Goal: Information Seeking & Learning: Learn about a topic

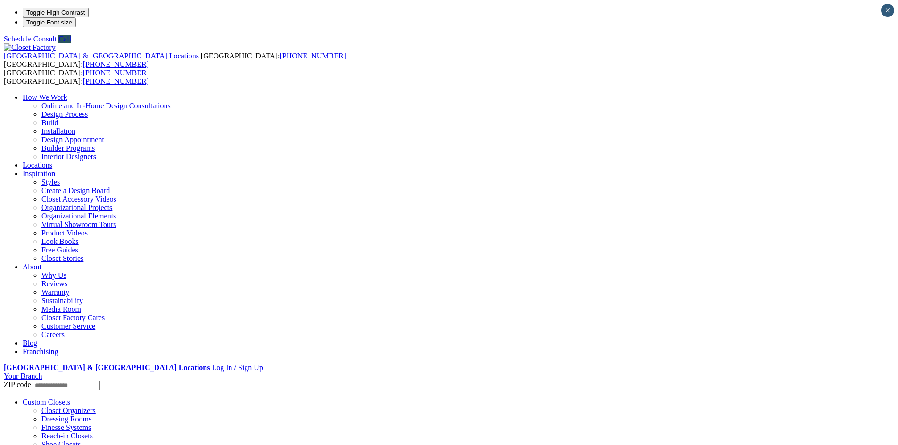
click at [67, 93] on span at bounding box center [67, 97] width 0 height 8
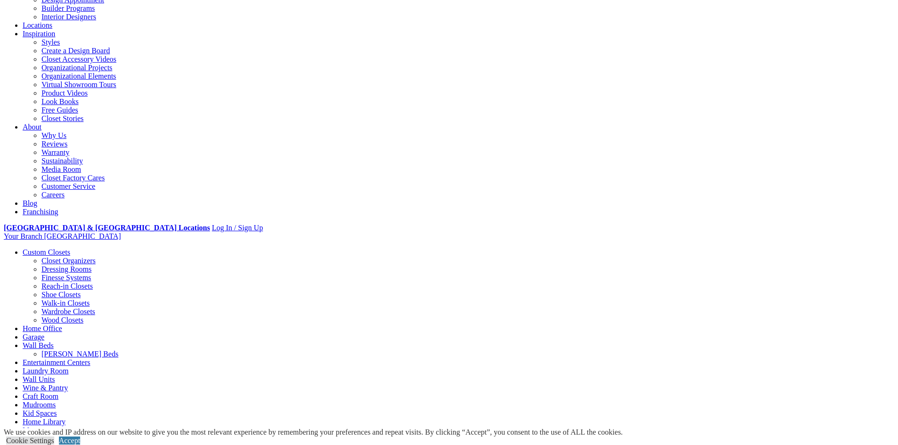
scroll to position [141, 0]
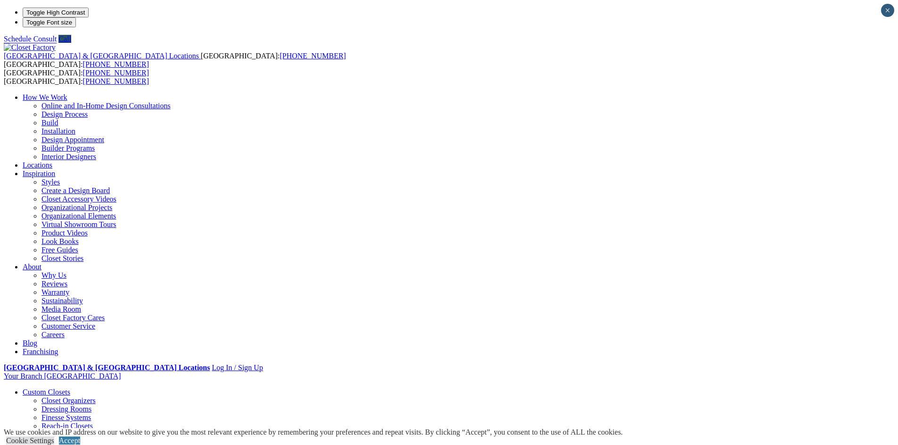
click at [91, 405] on link "Dressing Rooms" at bounding box center [66, 409] width 50 height 8
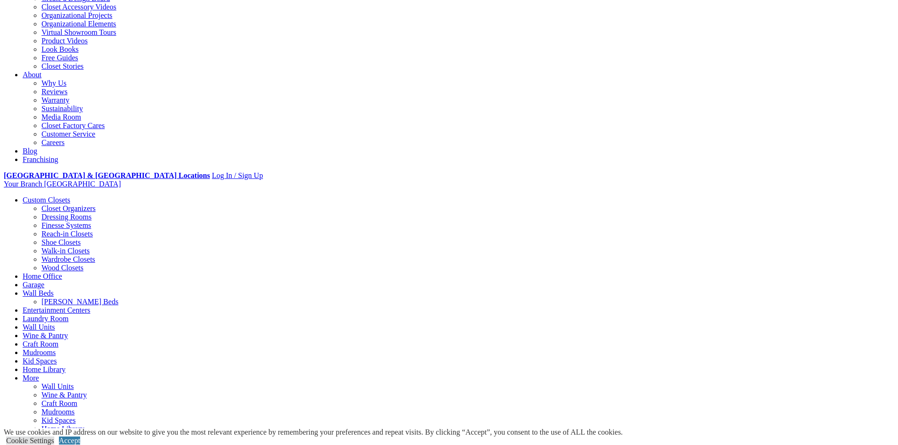
scroll to position [236, 0]
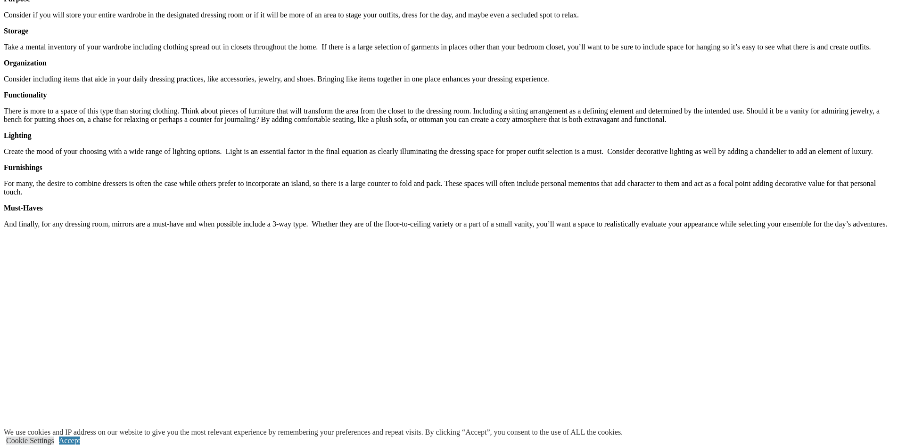
scroll to position [1084, 0]
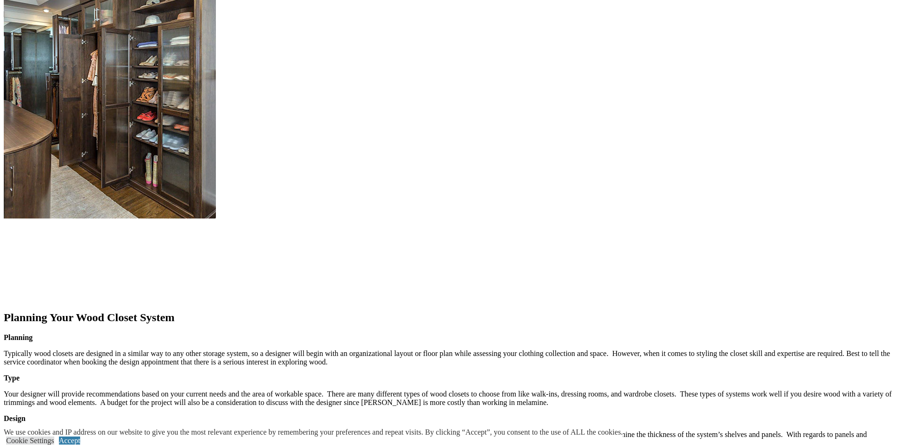
scroll to position [989, 0]
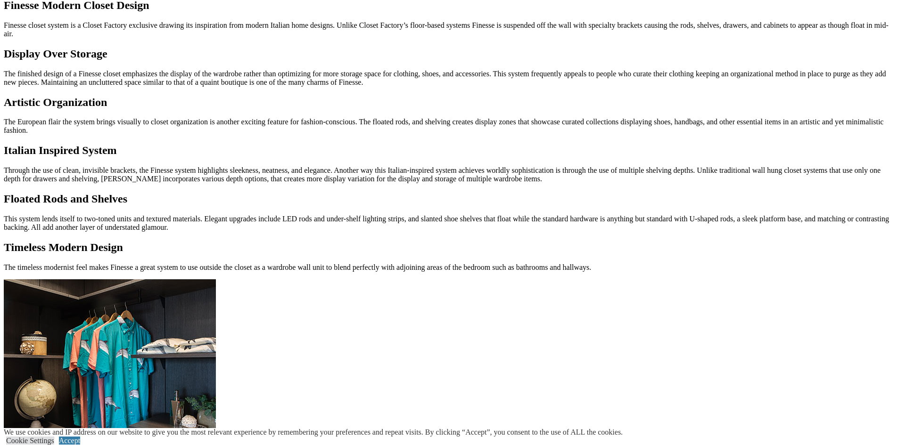
scroll to position [942, 0]
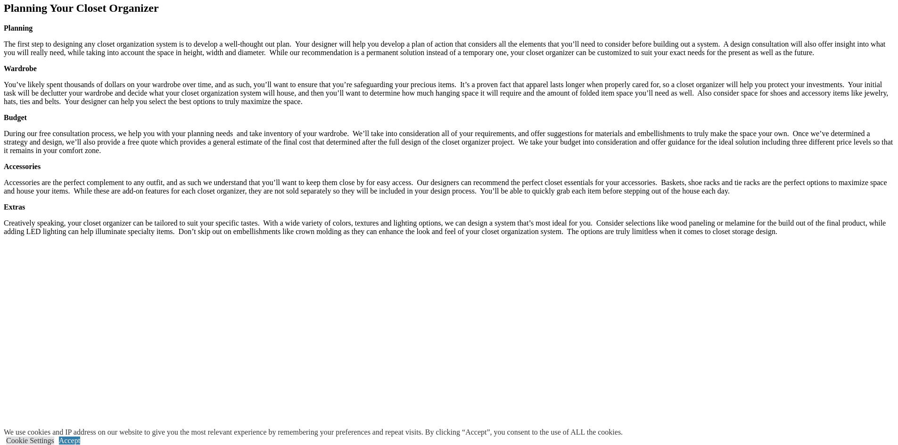
scroll to position [1413, 0]
